Goal: Task Accomplishment & Management: Manage account settings

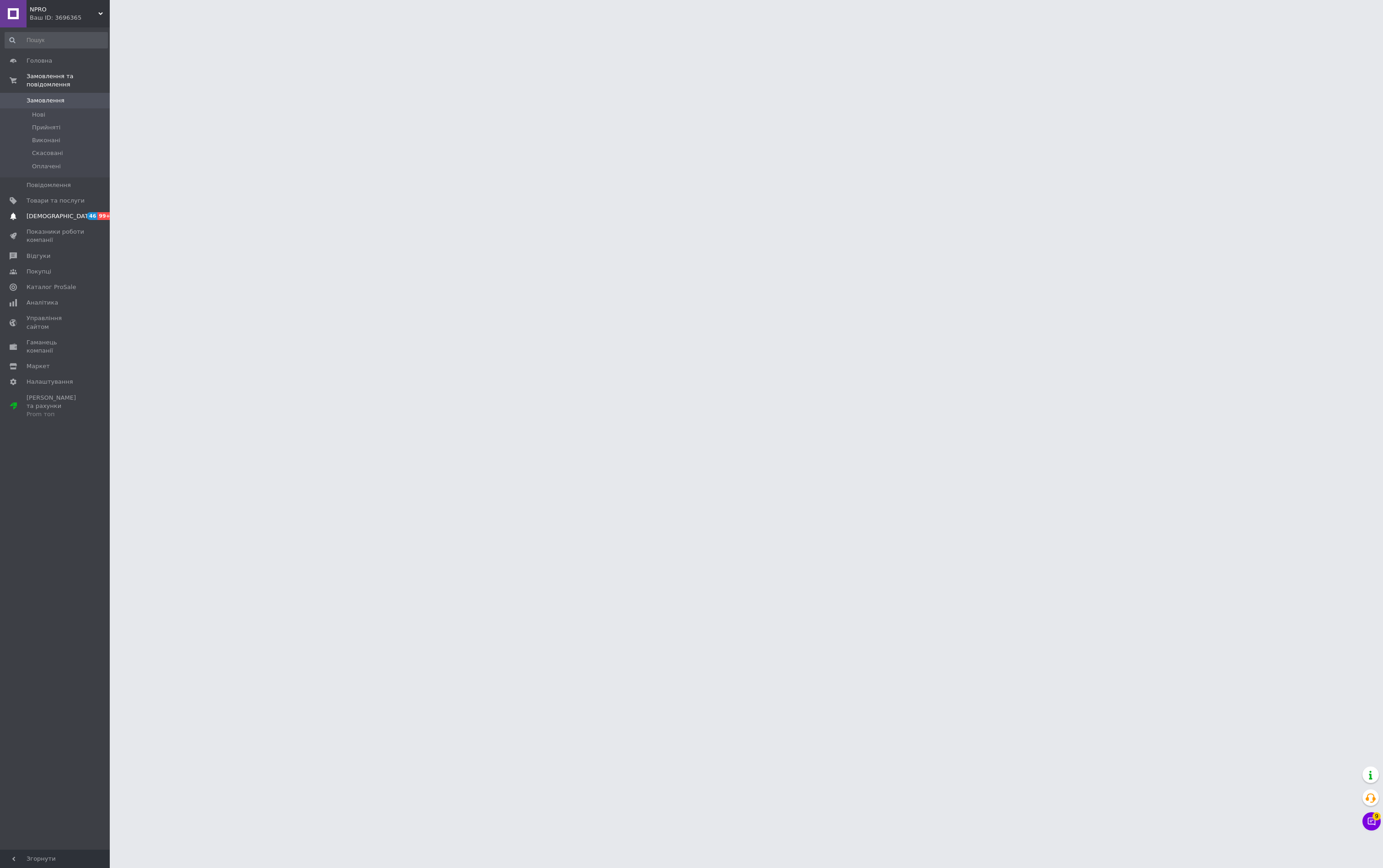
click at [91, 220] on span "46" at bounding box center [92, 216] width 11 height 8
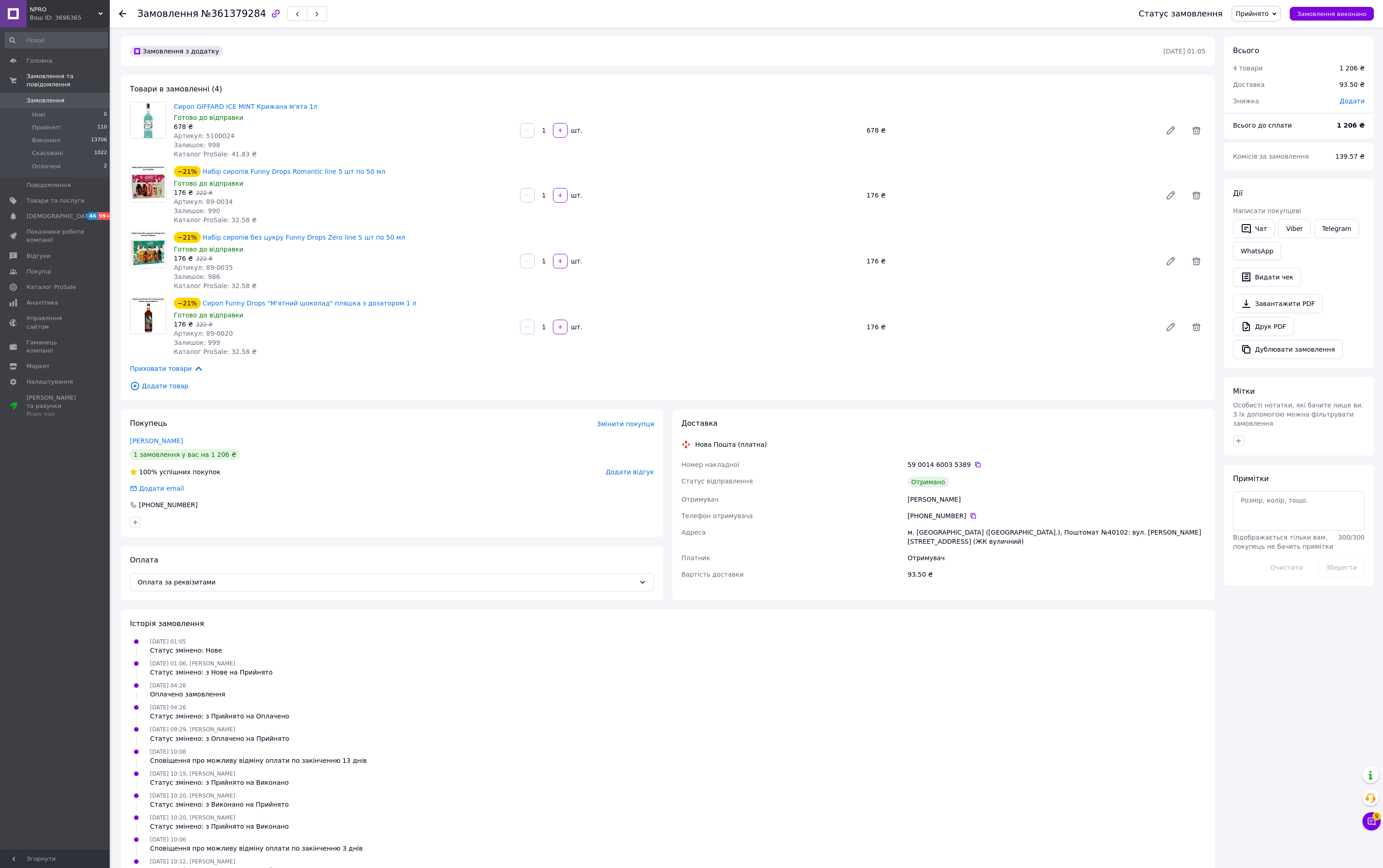
scroll to position [234, 0]
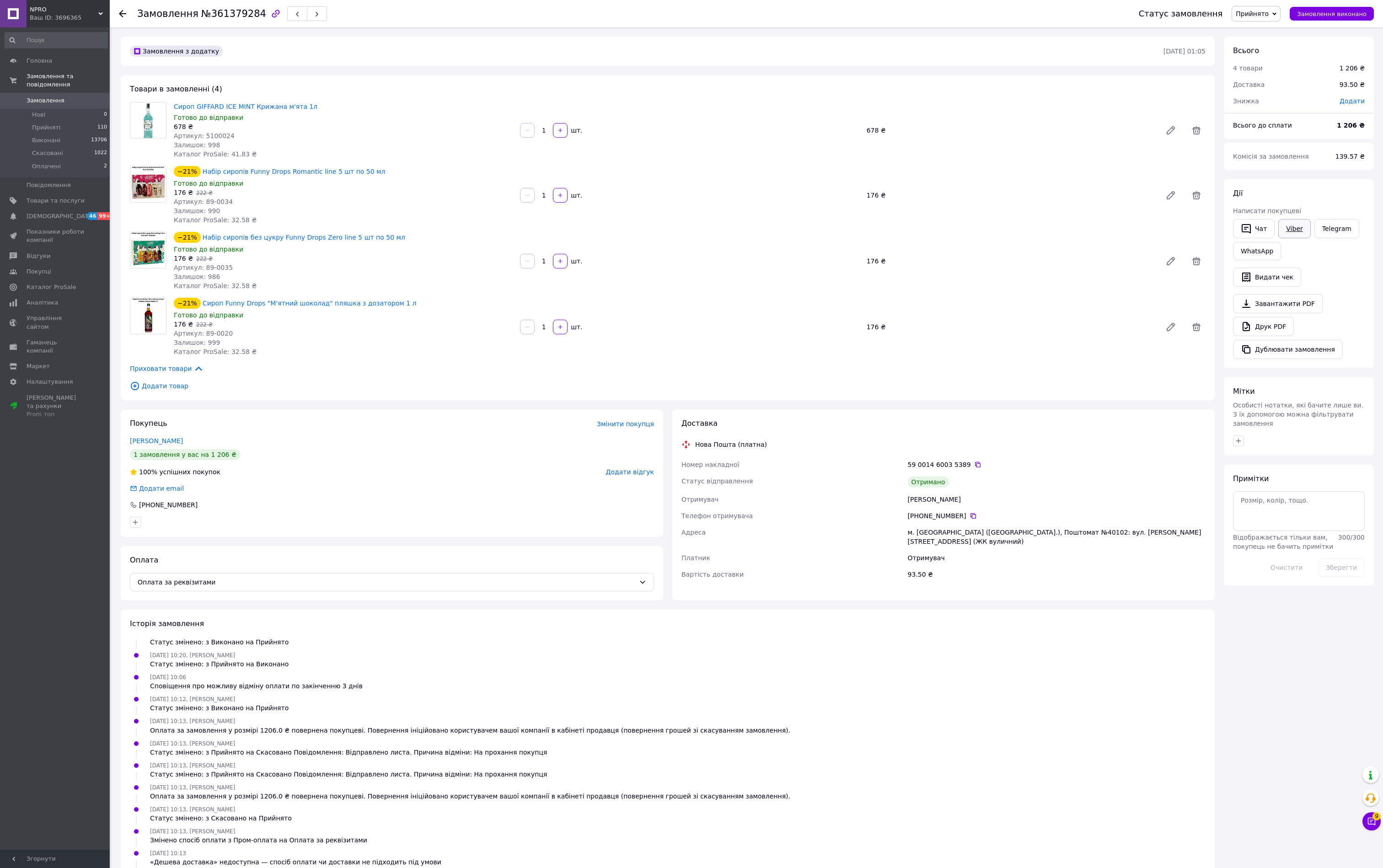
click at [1296, 238] on link "Viber" at bounding box center [1294, 229] width 32 height 19
click at [1298, 238] on link "Viber" at bounding box center [1294, 229] width 32 height 19
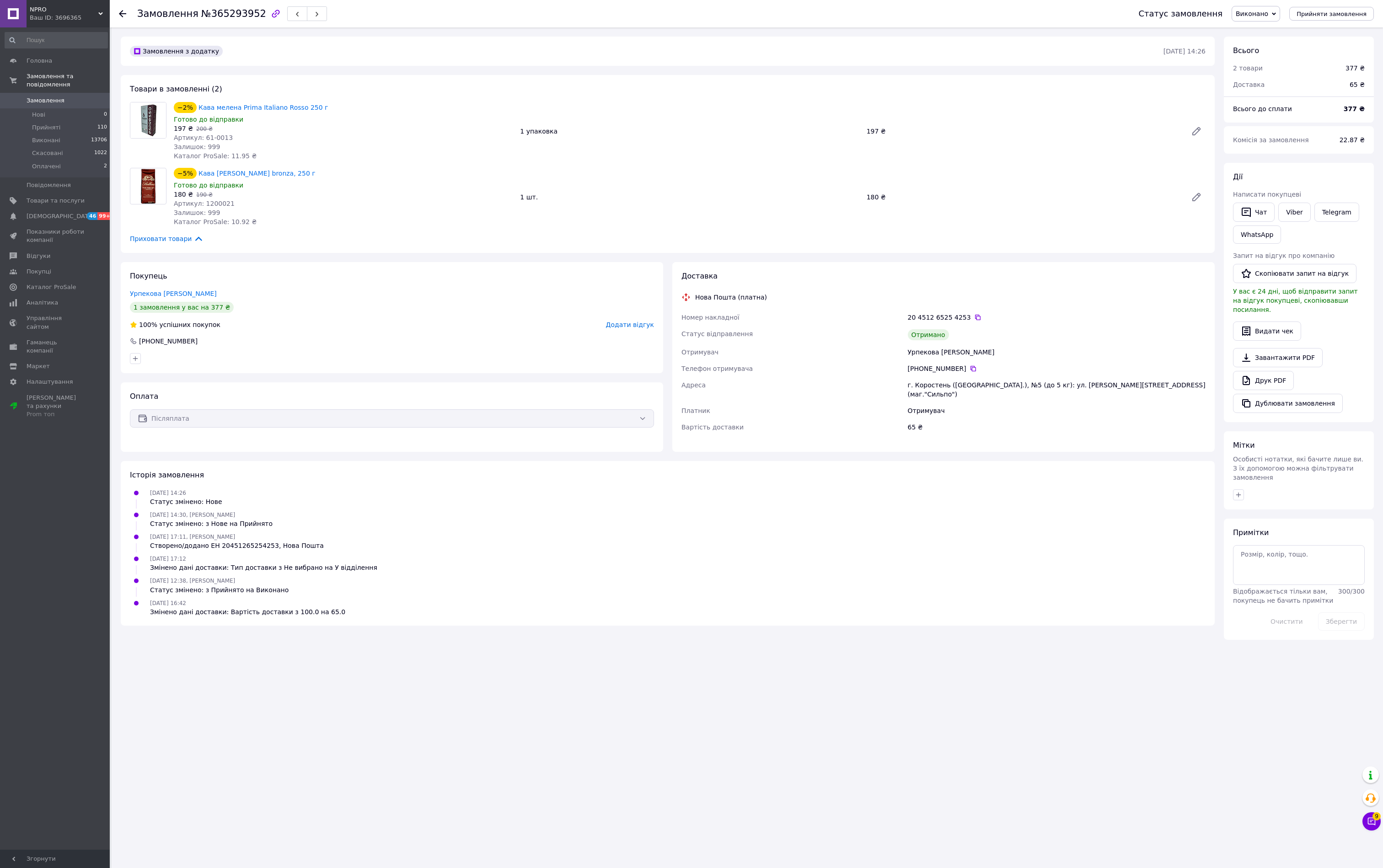
click at [1345, 112] on b "377 ₴" at bounding box center [1354, 109] width 21 height 8
drag, startPoint x: 1342, startPoint y: 113, endPoint x: 1359, endPoint y: 113, distance: 17.0
click at [1359, 113] on b "377 ₴" at bounding box center [1354, 109] width 21 height 8
copy b "377"
